Goal: Information Seeking & Learning: Learn about a topic

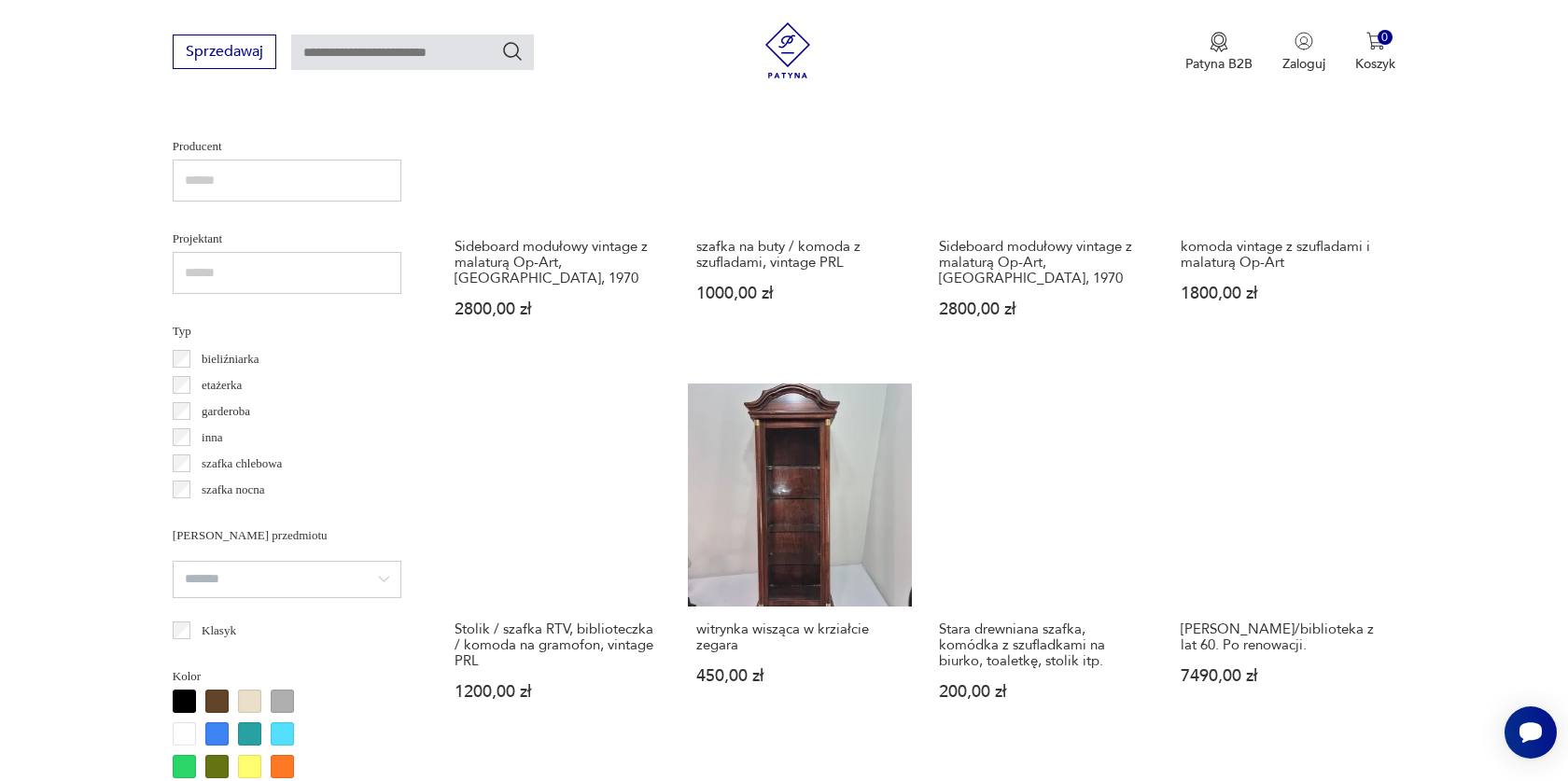
scroll to position [1221, 0]
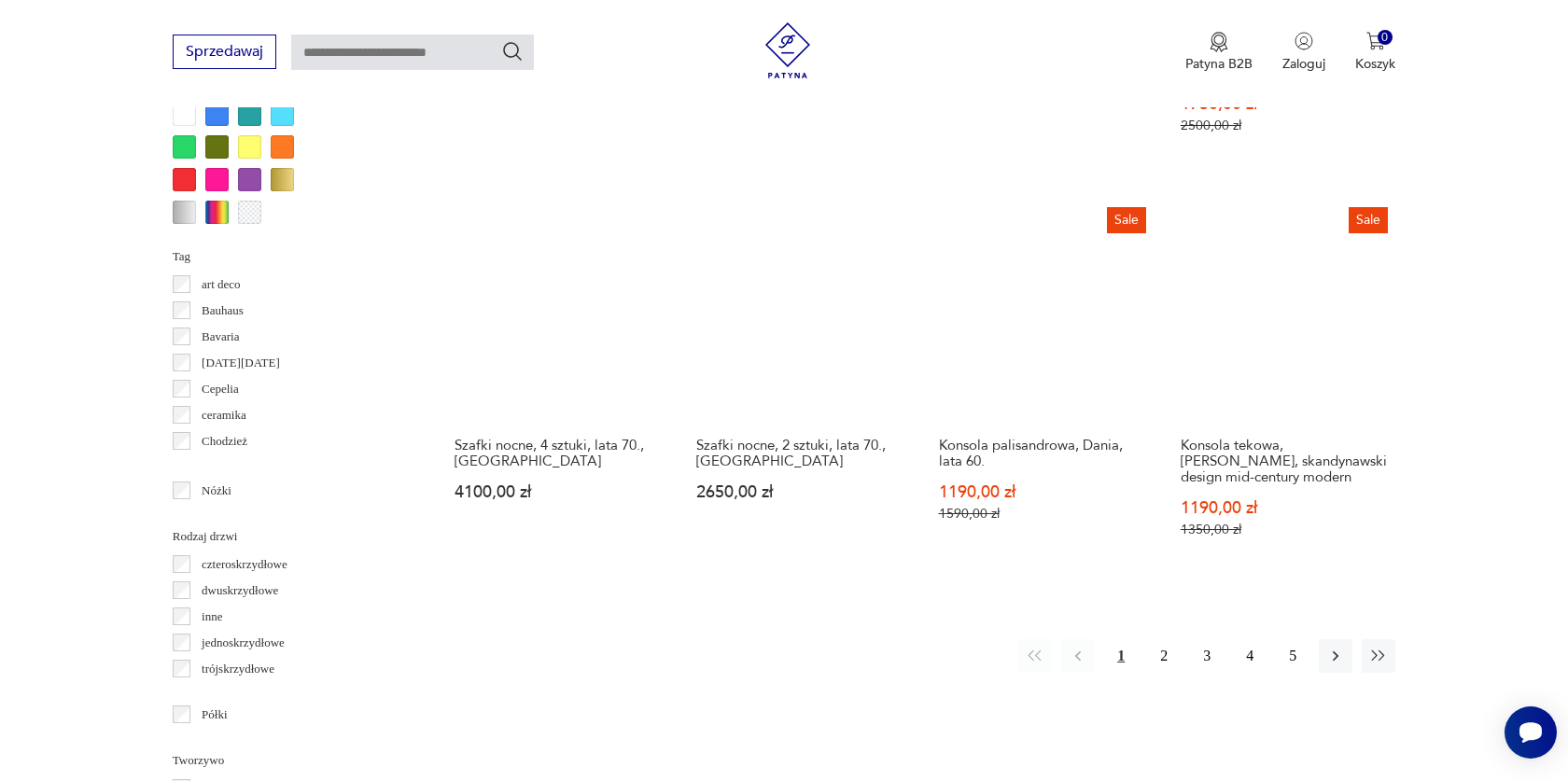
scroll to position [1844, 0]
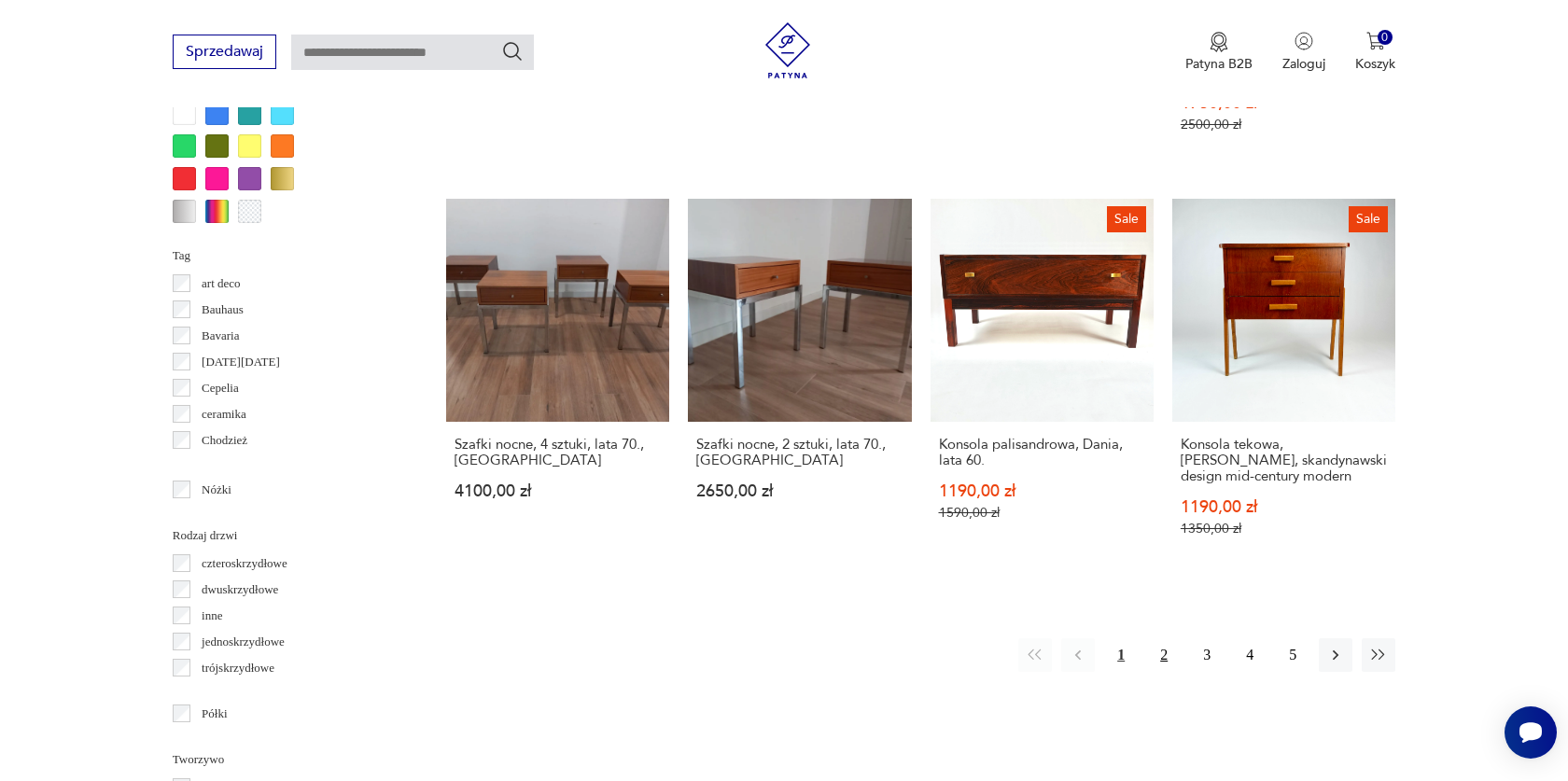
click at [1164, 658] on button "2" at bounding box center [1163, 655] width 34 height 34
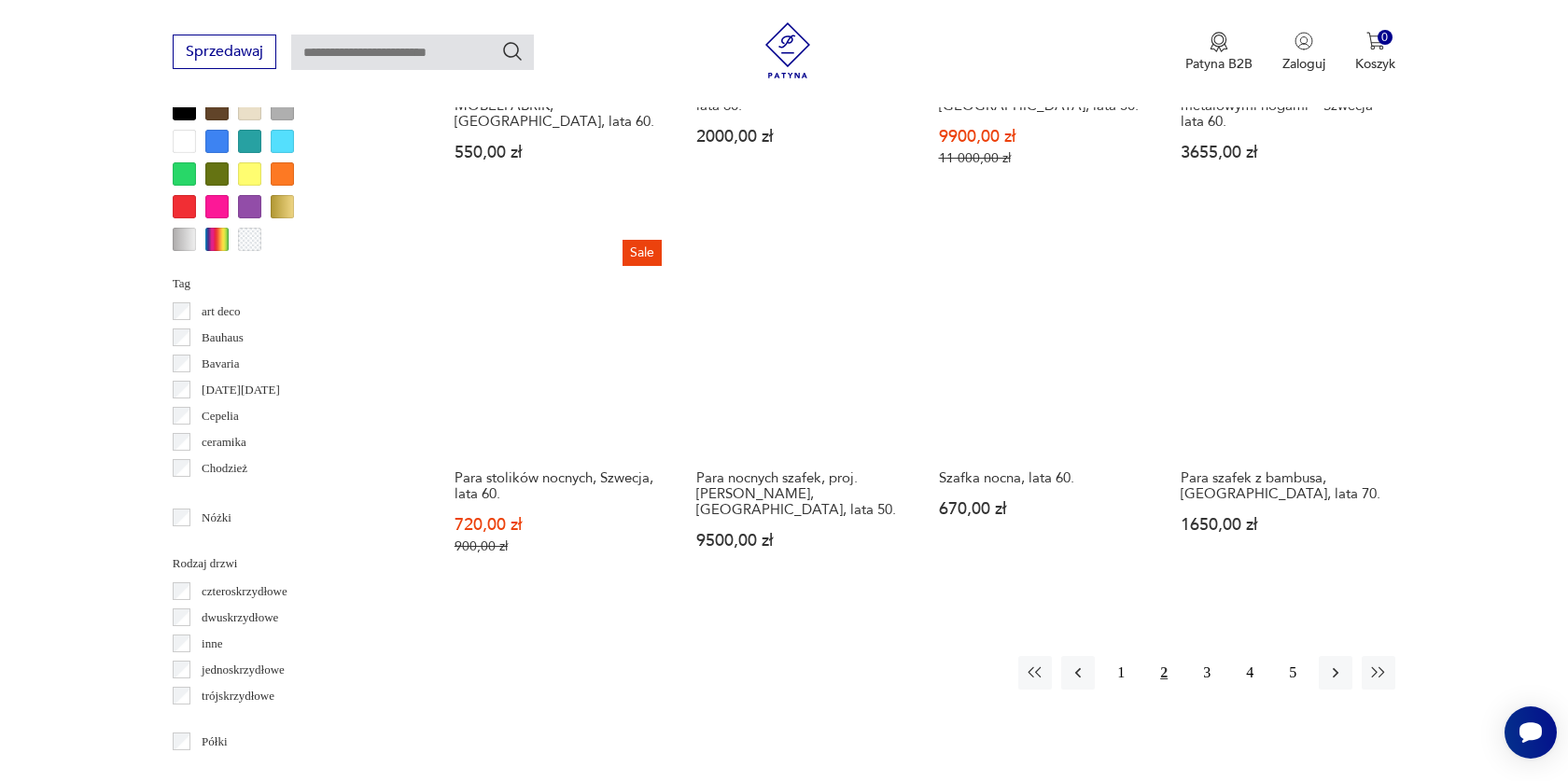
scroll to position [1819, 0]
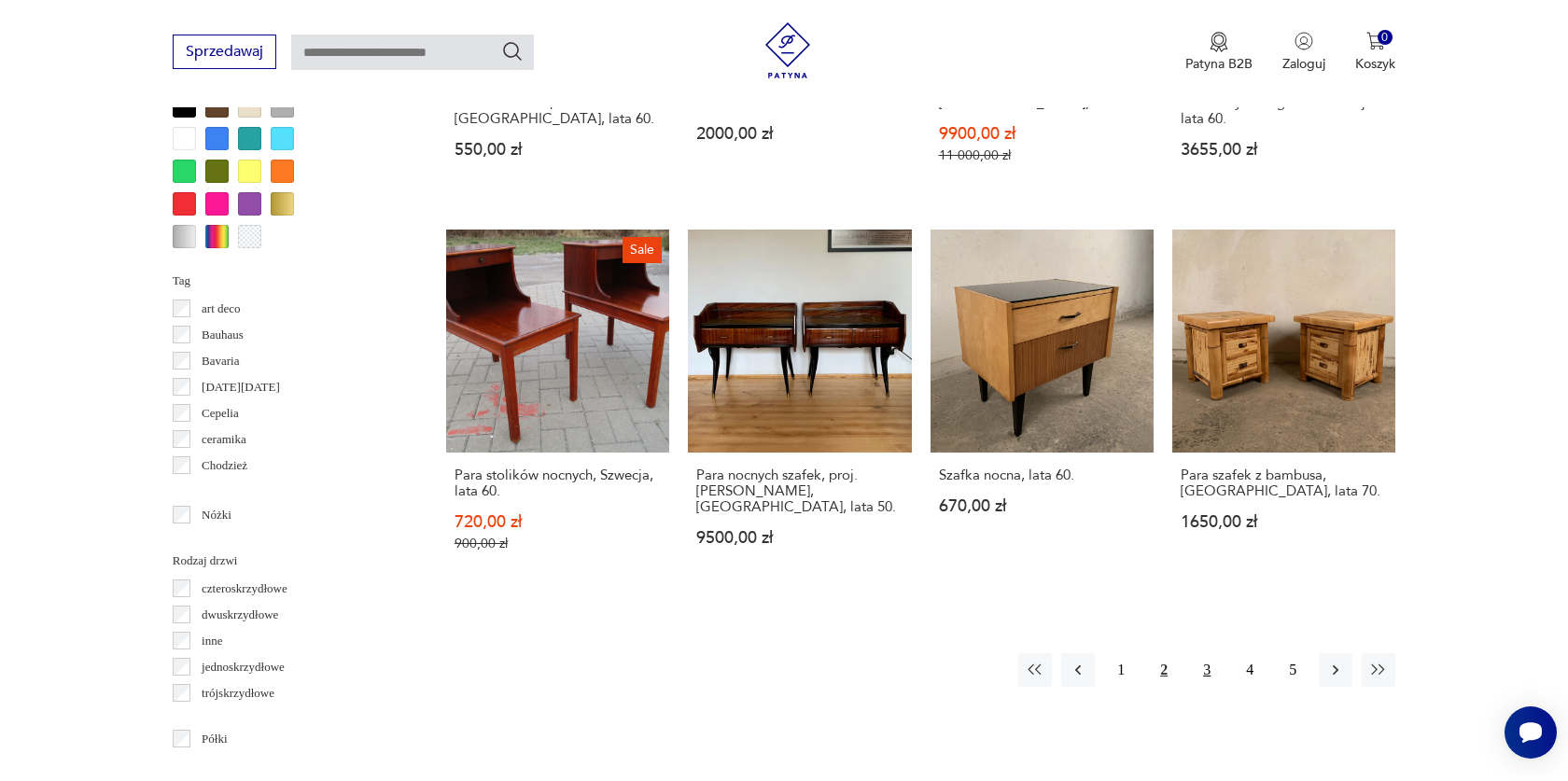
click at [1198, 680] on button "3" at bounding box center [1206, 670] width 34 height 34
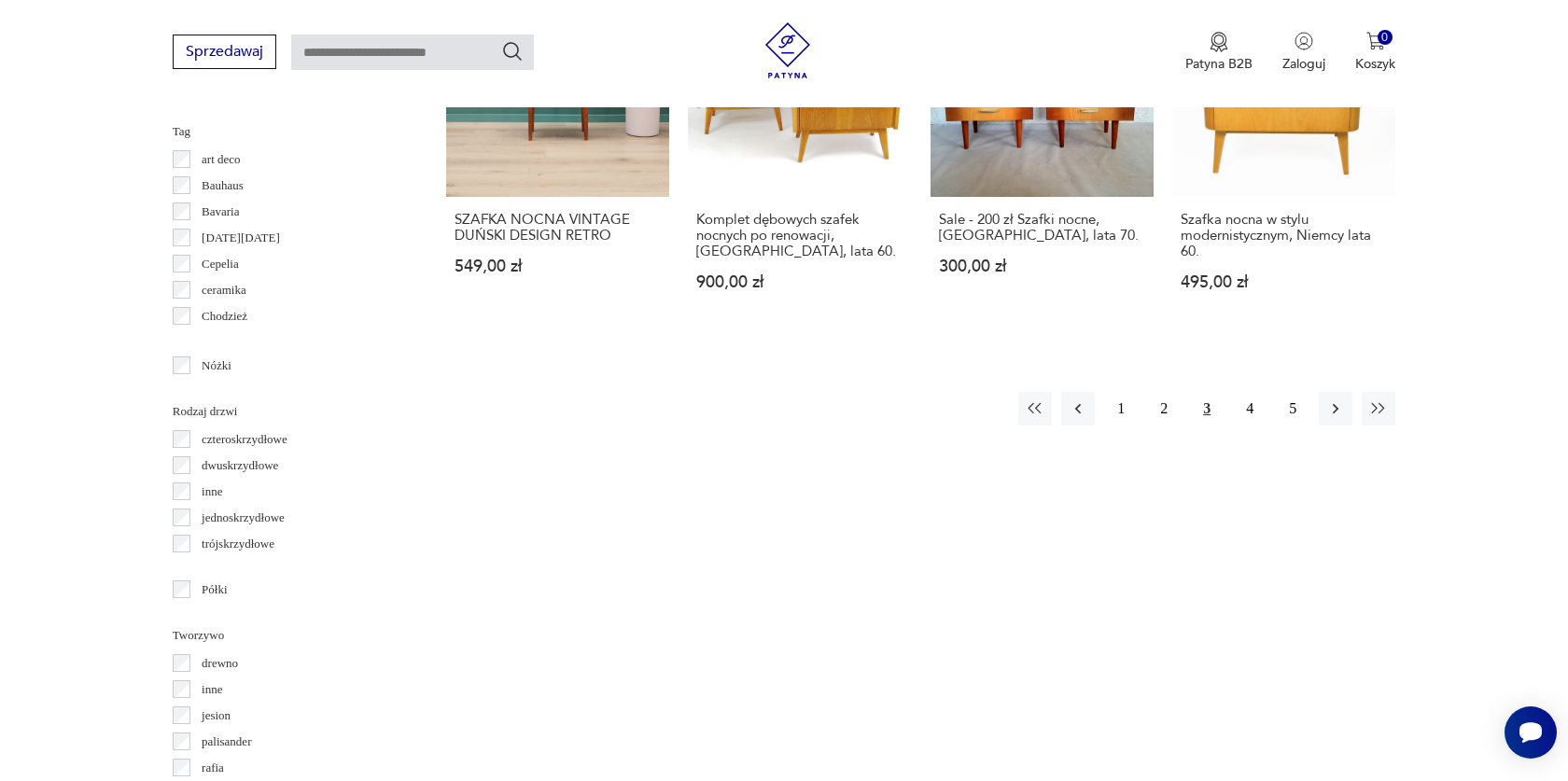
scroll to position [1971, 0]
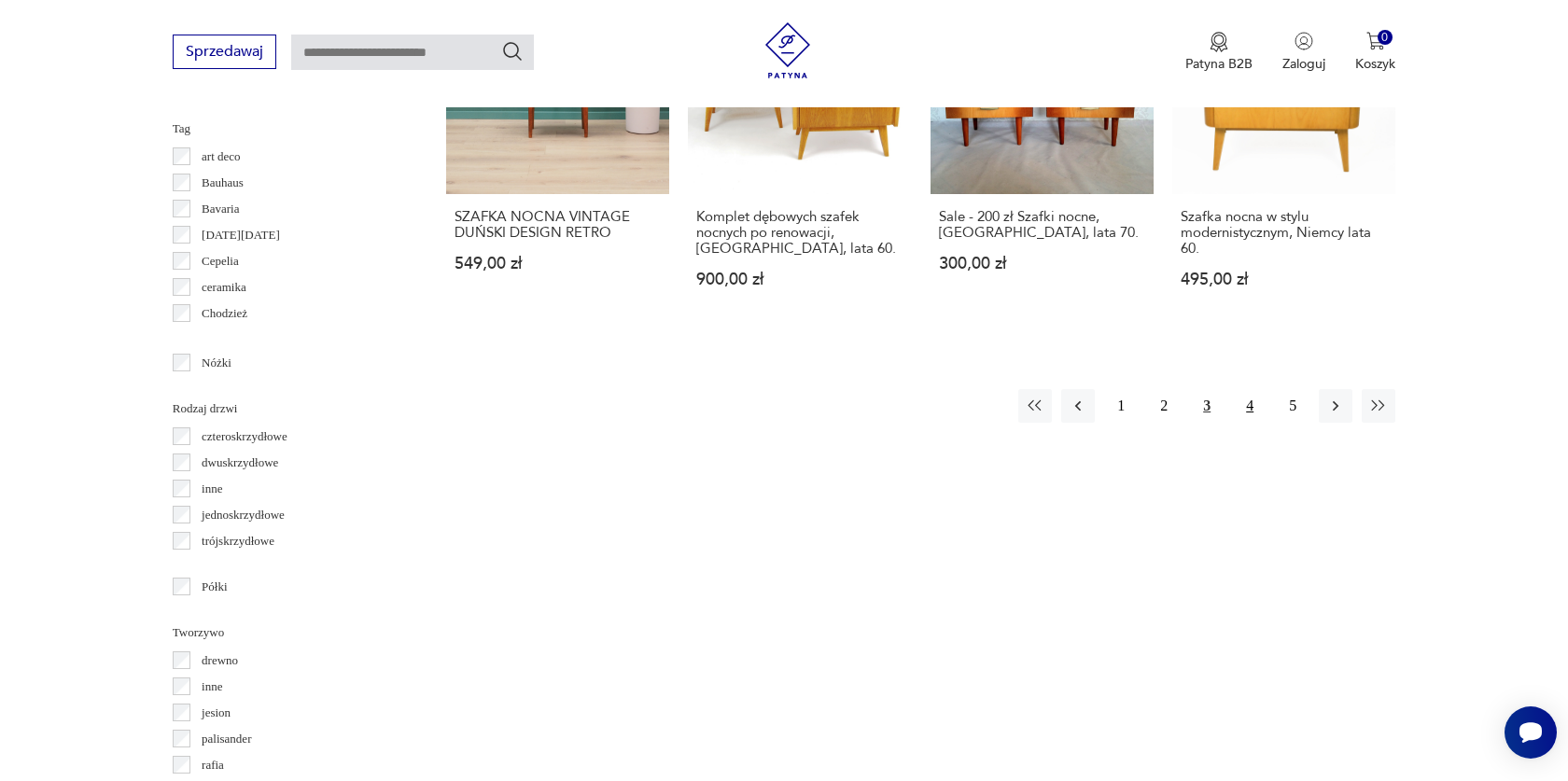
click at [1249, 422] on button "4" at bounding box center [1249, 406] width 34 height 34
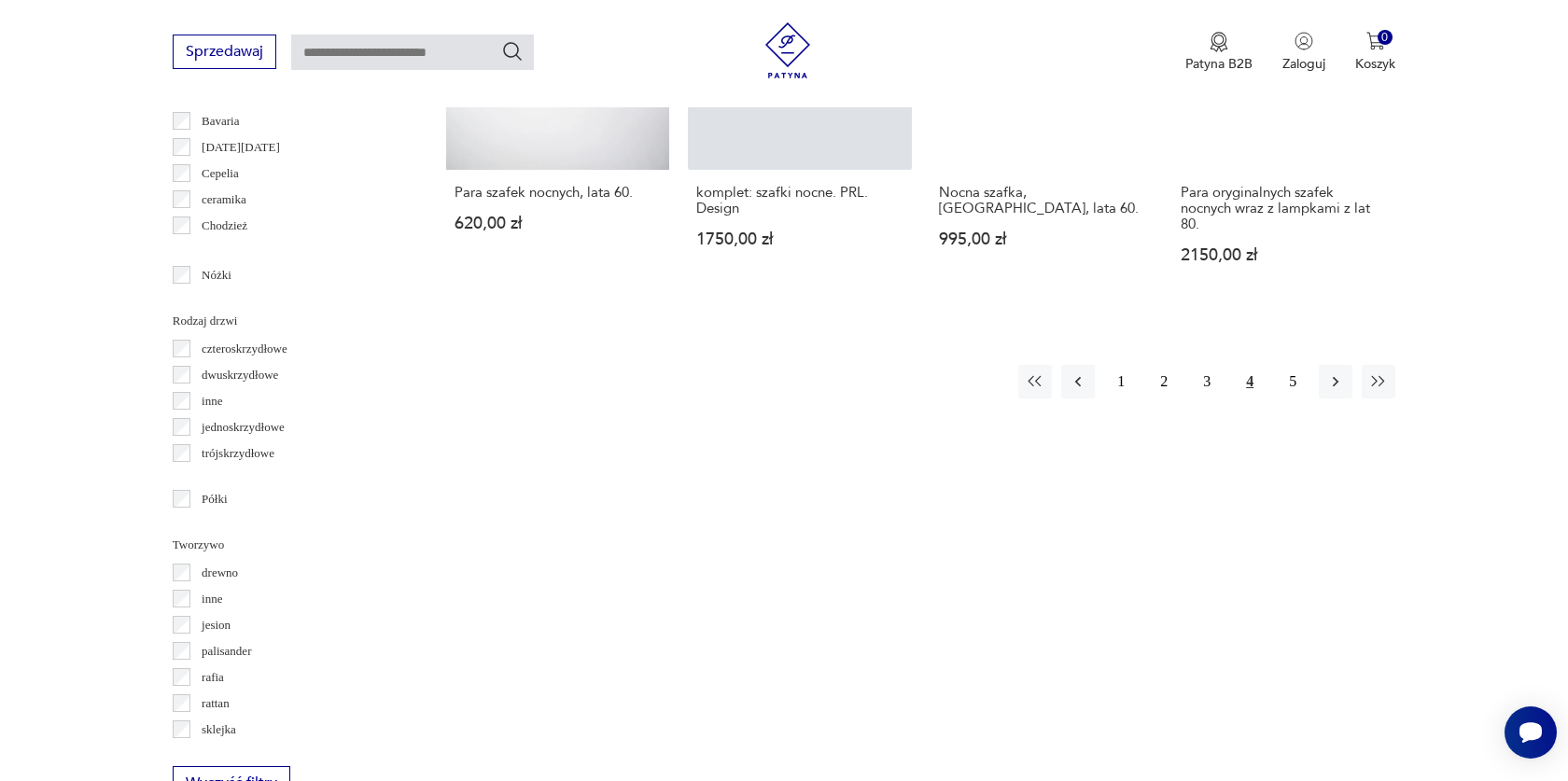
scroll to position [2060, 0]
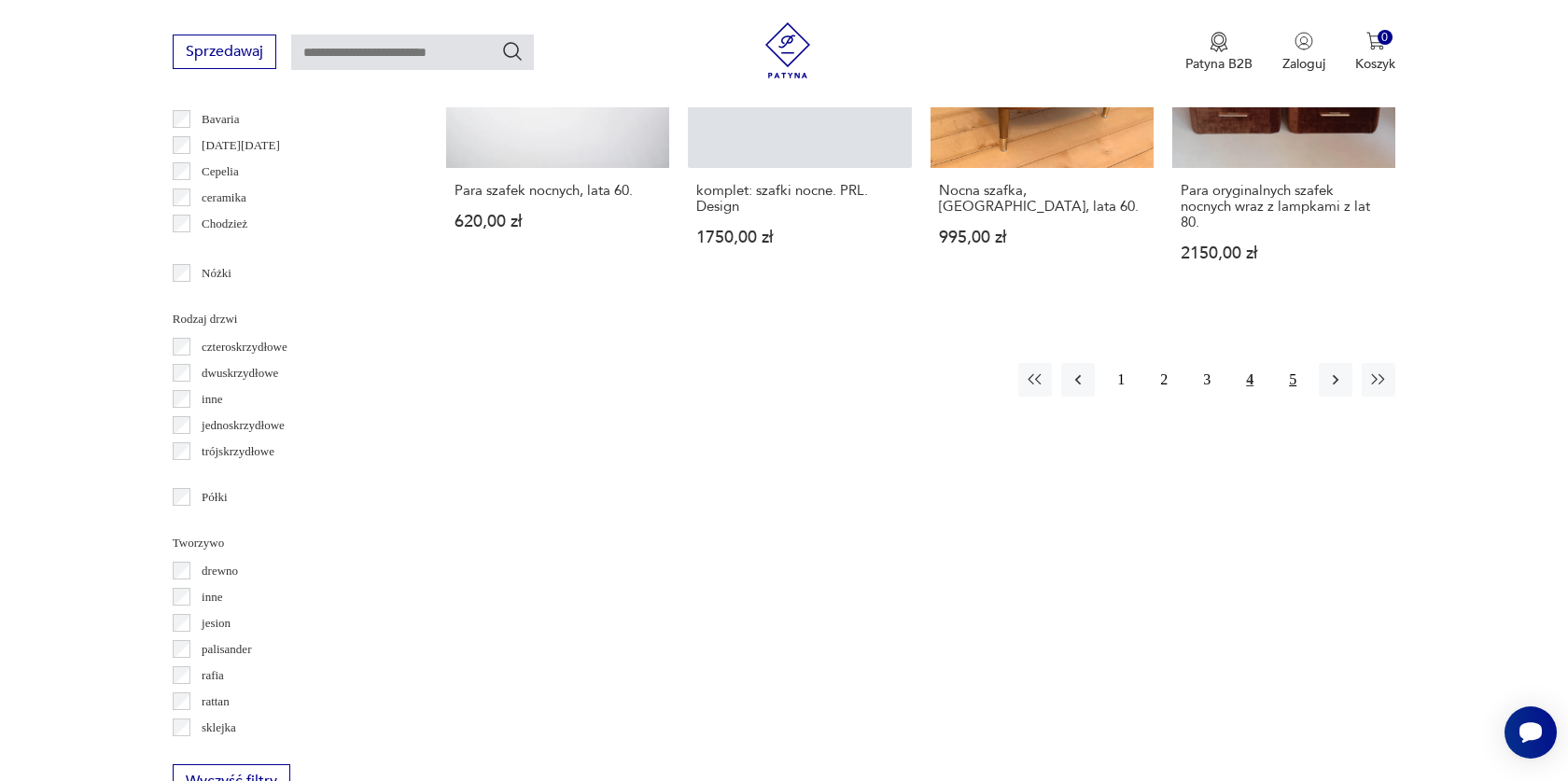
click at [1297, 375] on button "5" at bounding box center [1292, 380] width 34 height 34
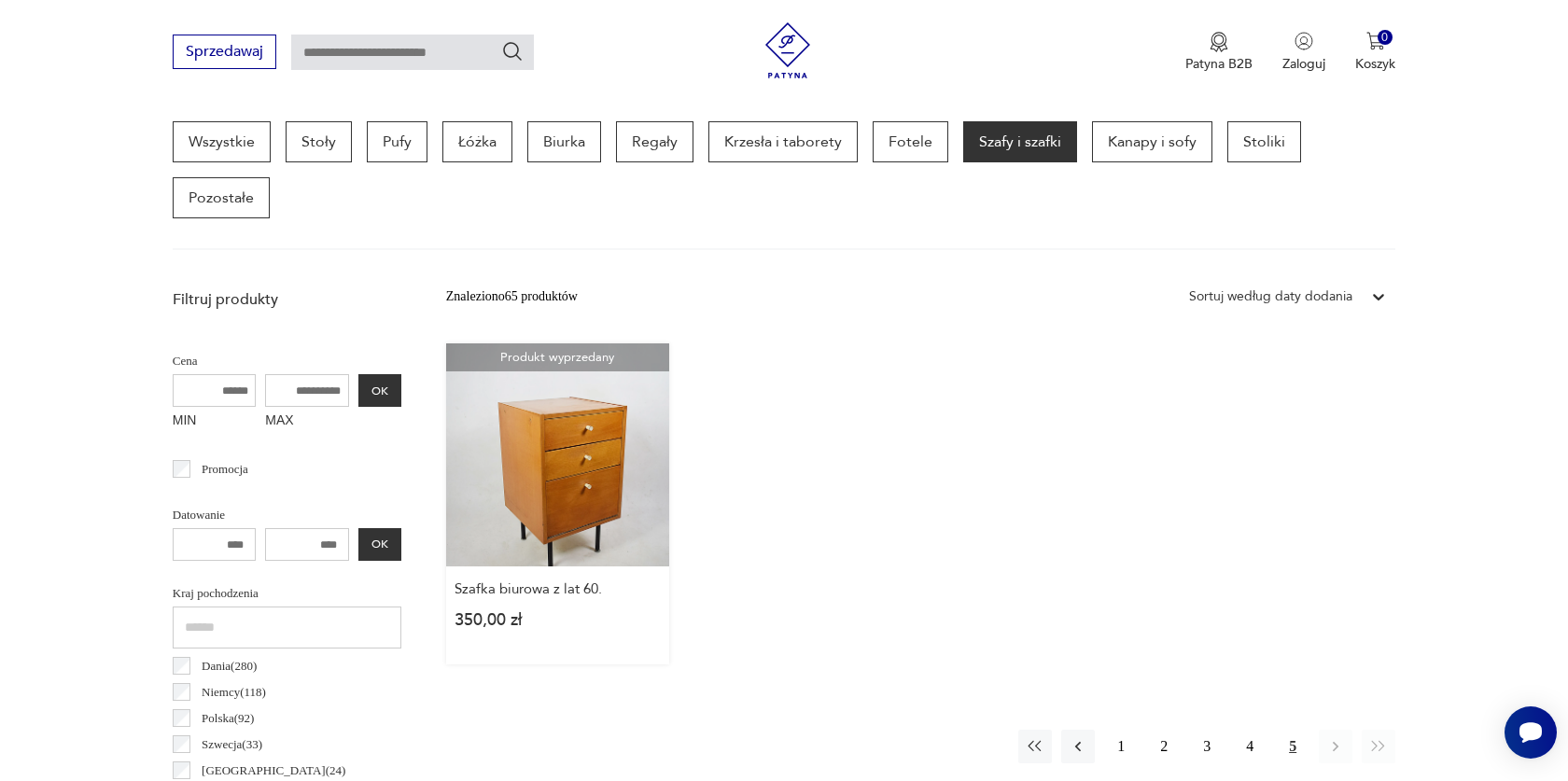
click at [543, 508] on link "Produkt wyprzedany Szafka biurowa z lat 60. 350,00 zł" at bounding box center [558, 504] width 223 height 321
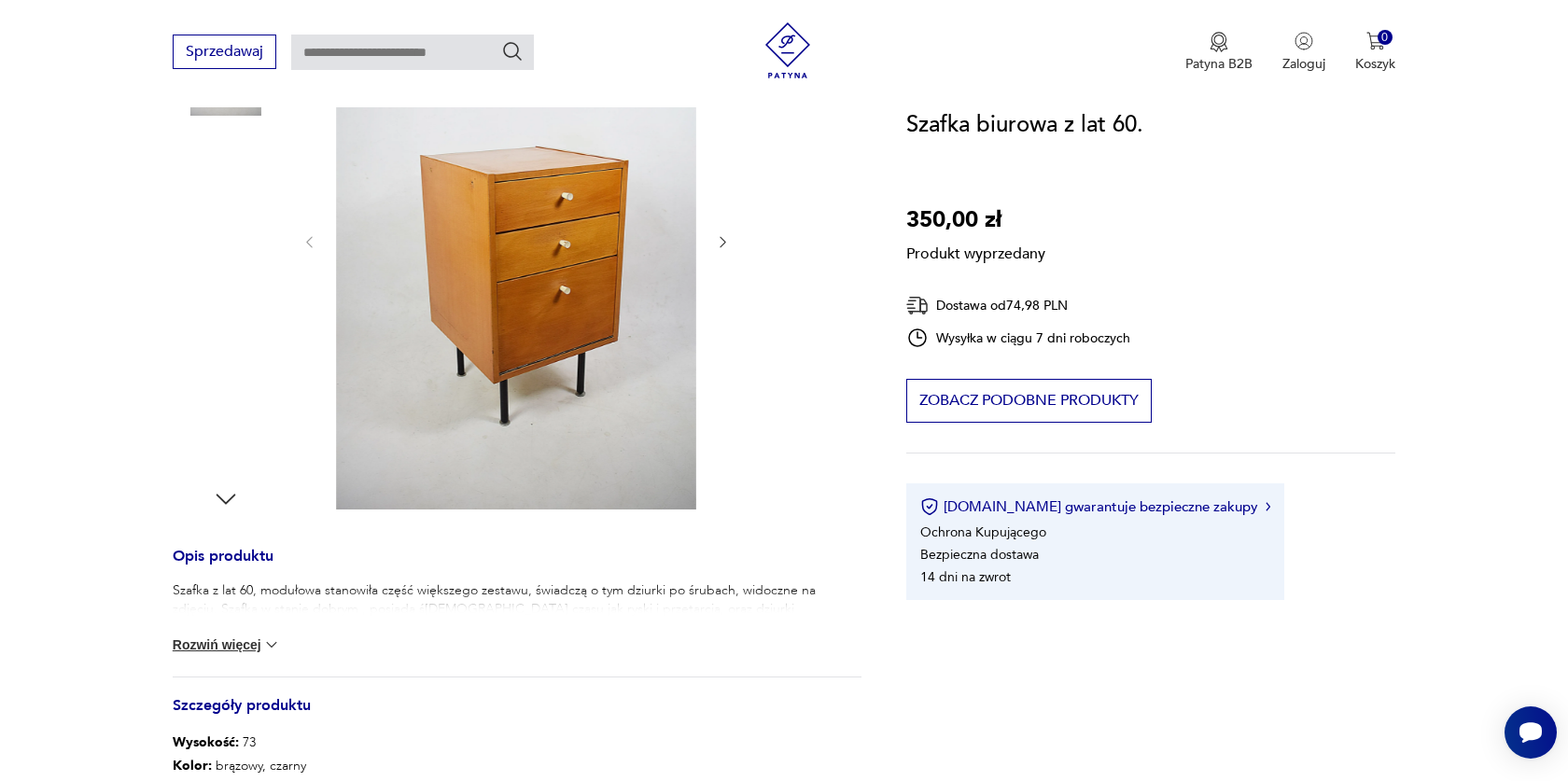
scroll to position [545, 0]
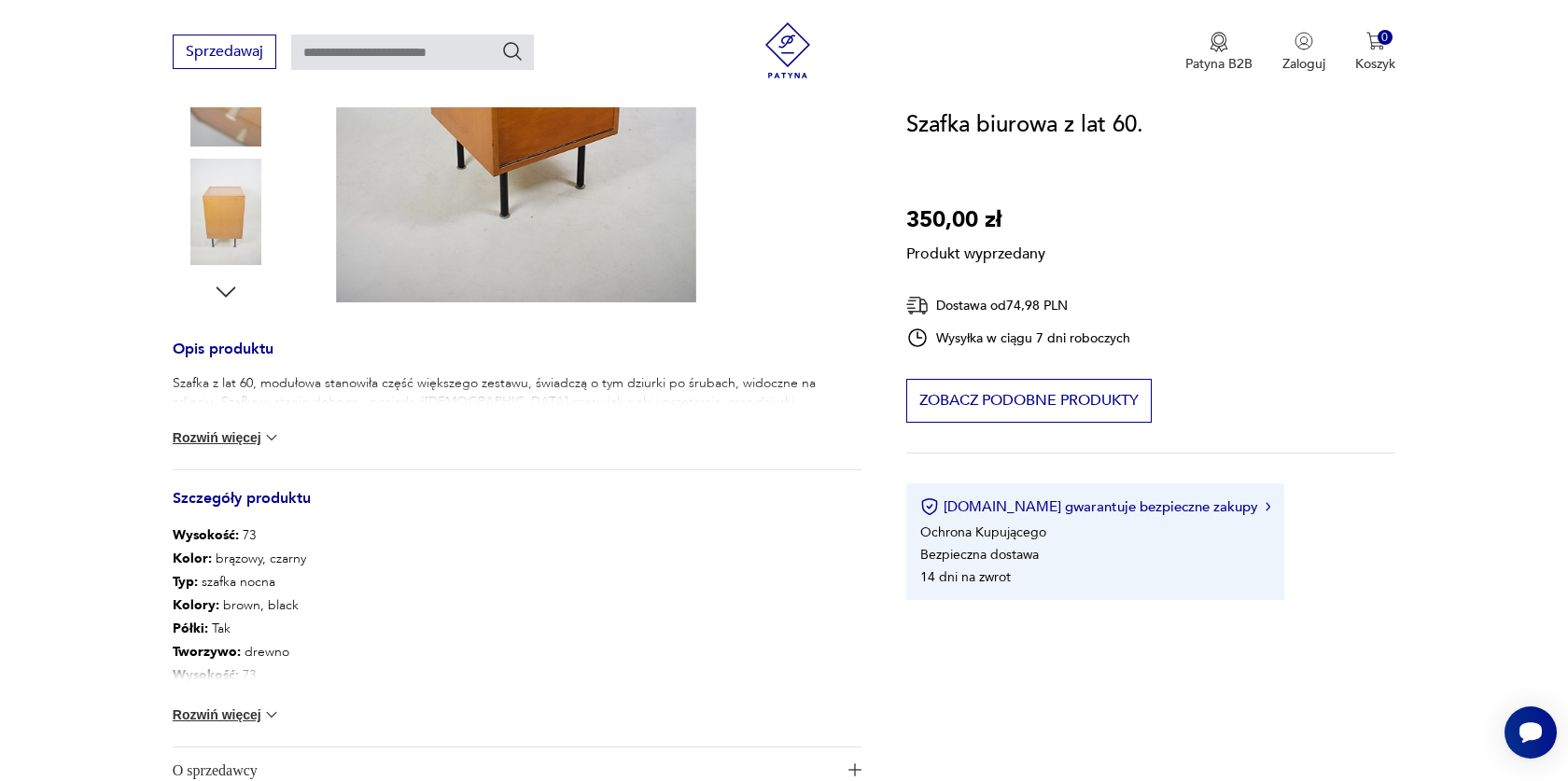
click at [249, 717] on button "Rozwiń więcej" at bounding box center [227, 714] width 108 height 18
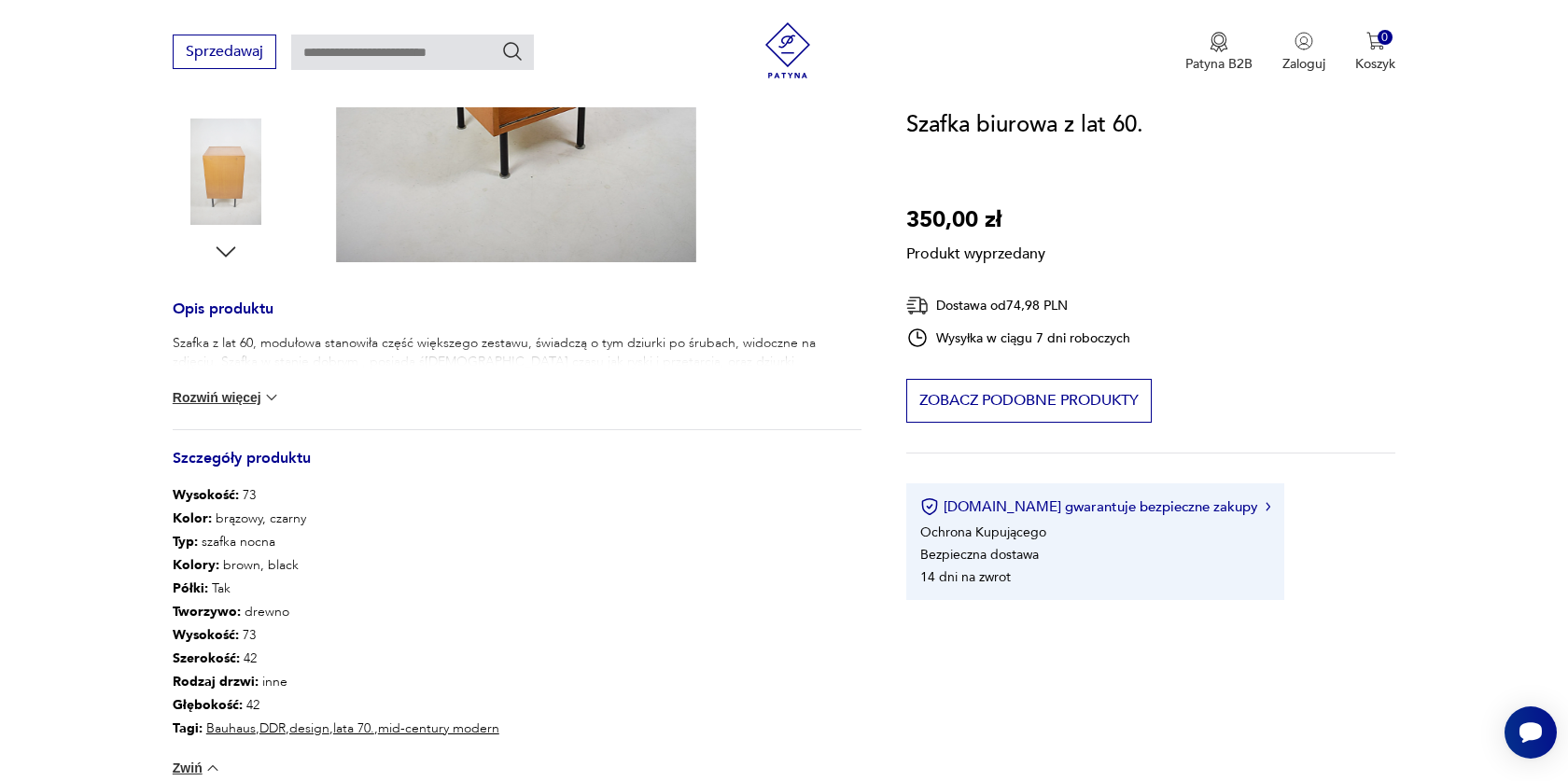
scroll to position [607, 0]
